Goal: Find specific page/section: Find specific page/section

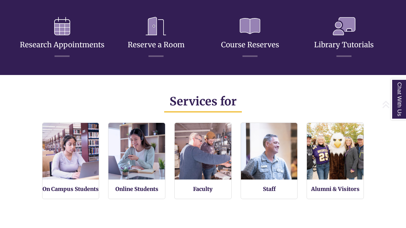
scroll to position [125, 406]
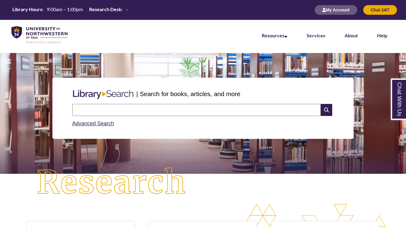
click at [143, 109] on input "text" at bounding box center [196, 110] width 249 height 12
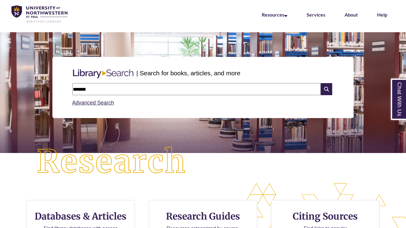
click at [102, 91] on input "*******" at bounding box center [196, 89] width 249 height 12
type input "*"
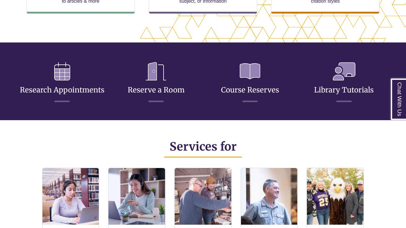
scroll to position [258, 0]
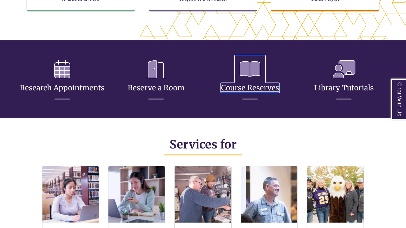
click at [250, 71] on icon at bounding box center [250, 69] width 30 height 28
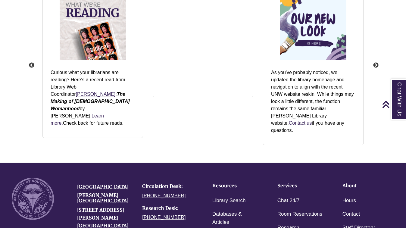
scroll to position [722, 0]
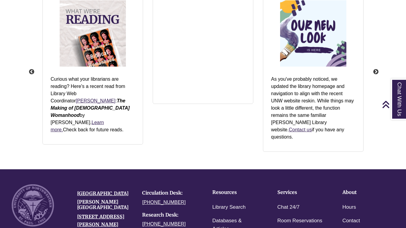
click at [307, 70] on div "As you've probably noticed, we updated the library homepage and navigation to a…" at bounding box center [313, 108] width 90 height 77
click at [307, 48] on img "slideshow" at bounding box center [313, 33] width 72 height 72
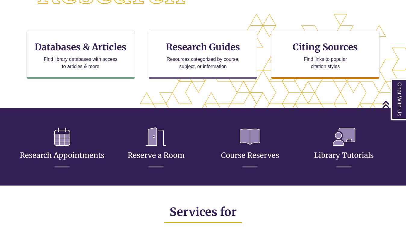
scroll to position [3, 3]
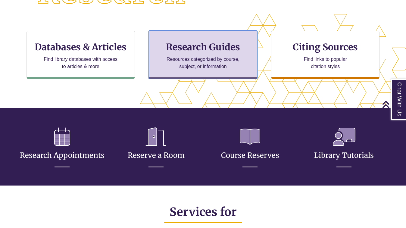
click at [194, 52] on h3 "Research Guides" at bounding box center [203, 46] width 98 height 11
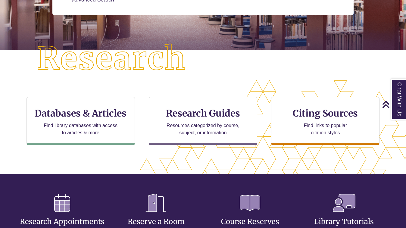
scroll to position [0, 0]
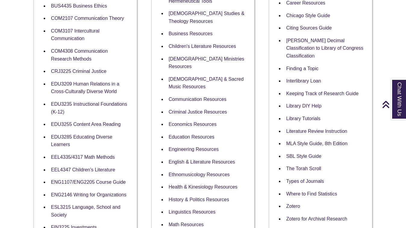
scroll to position [218, 0]
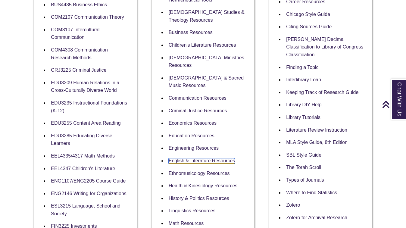
click at [197, 158] on link "English & Literature Resources" at bounding box center [202, 161] width 67 height 6
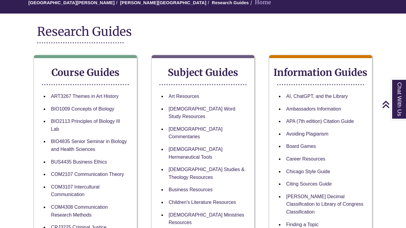
scroll to position [0, 0]
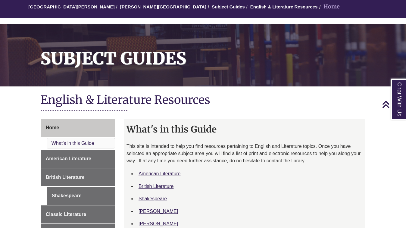
scroll to position [29, 0]
